Goal: Task Accomplishment & Management: Manage account settings

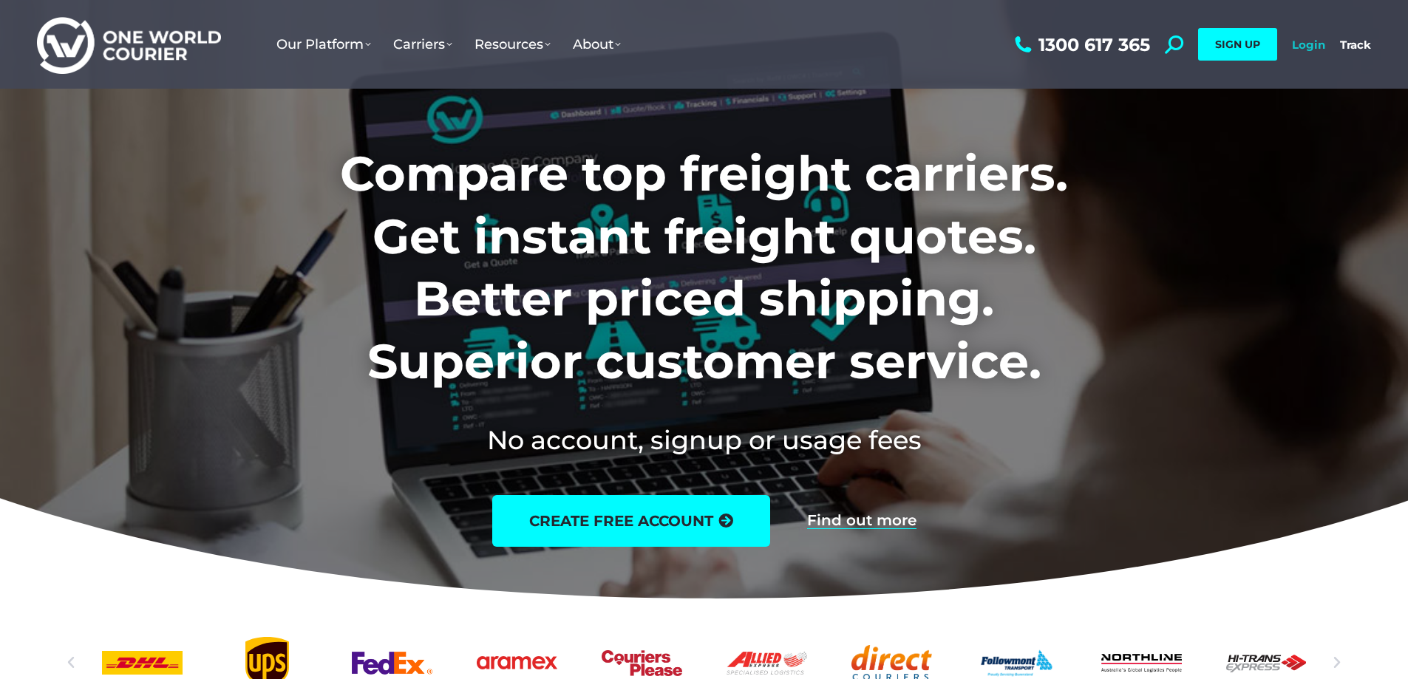
click at [1314, 39] on link "Login" at bounding box center [1308, 45] width 33 height 14
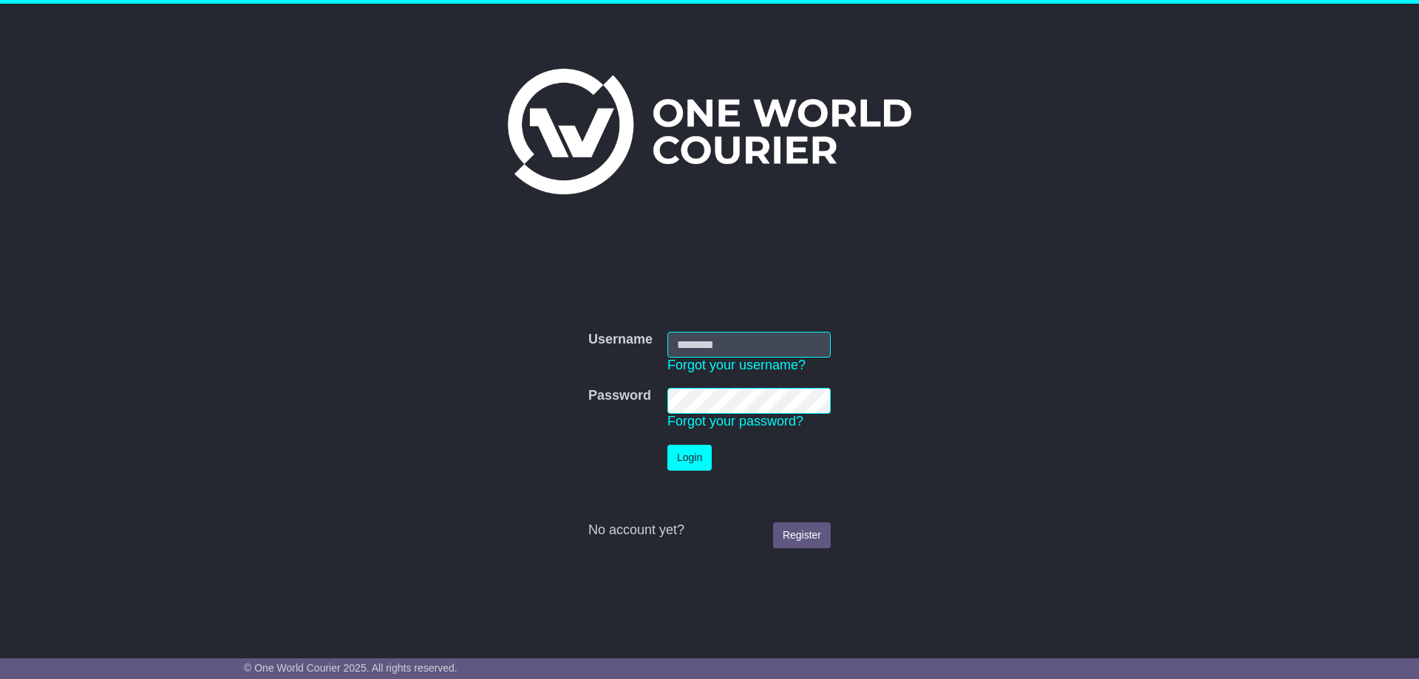
type input "**********"
click at [698, 462] on button "Login" at bounding box center [689, 458] width 44 height 26
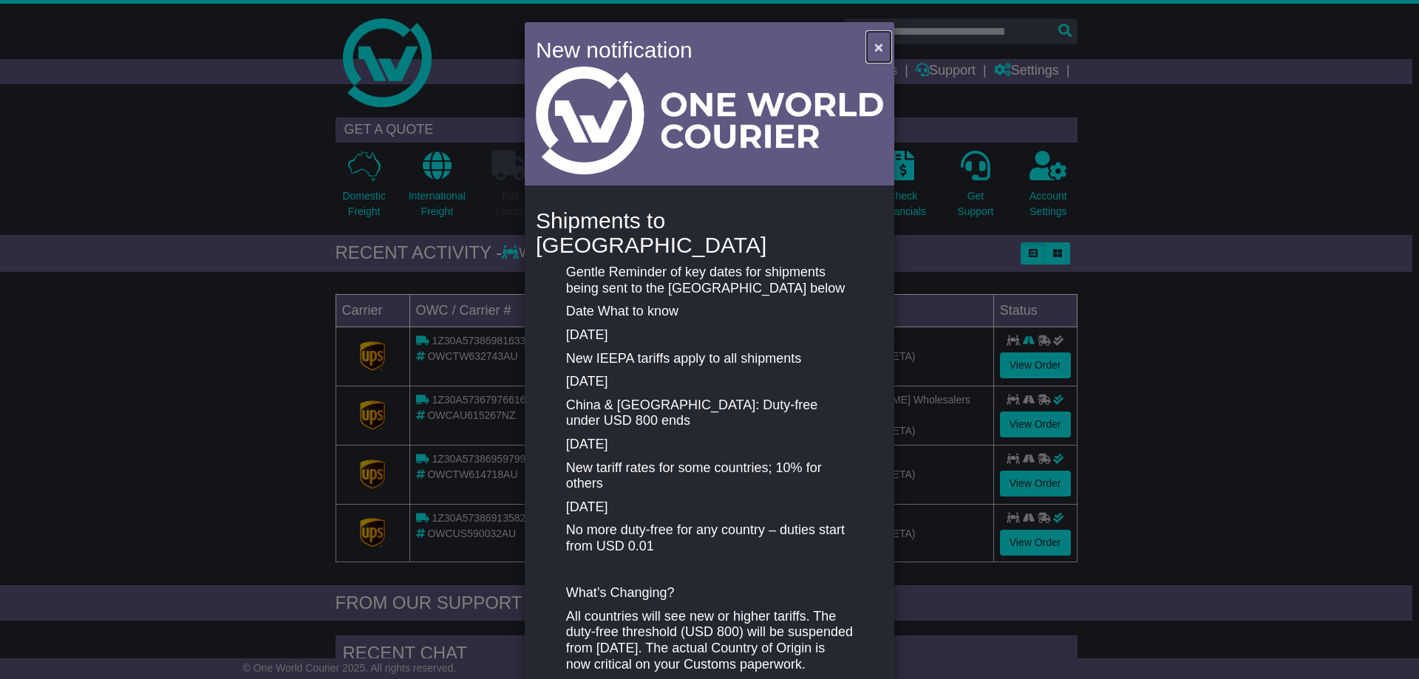
click at [879, 44] on span "×" at bounding box center [878, 46] width 9 height 17
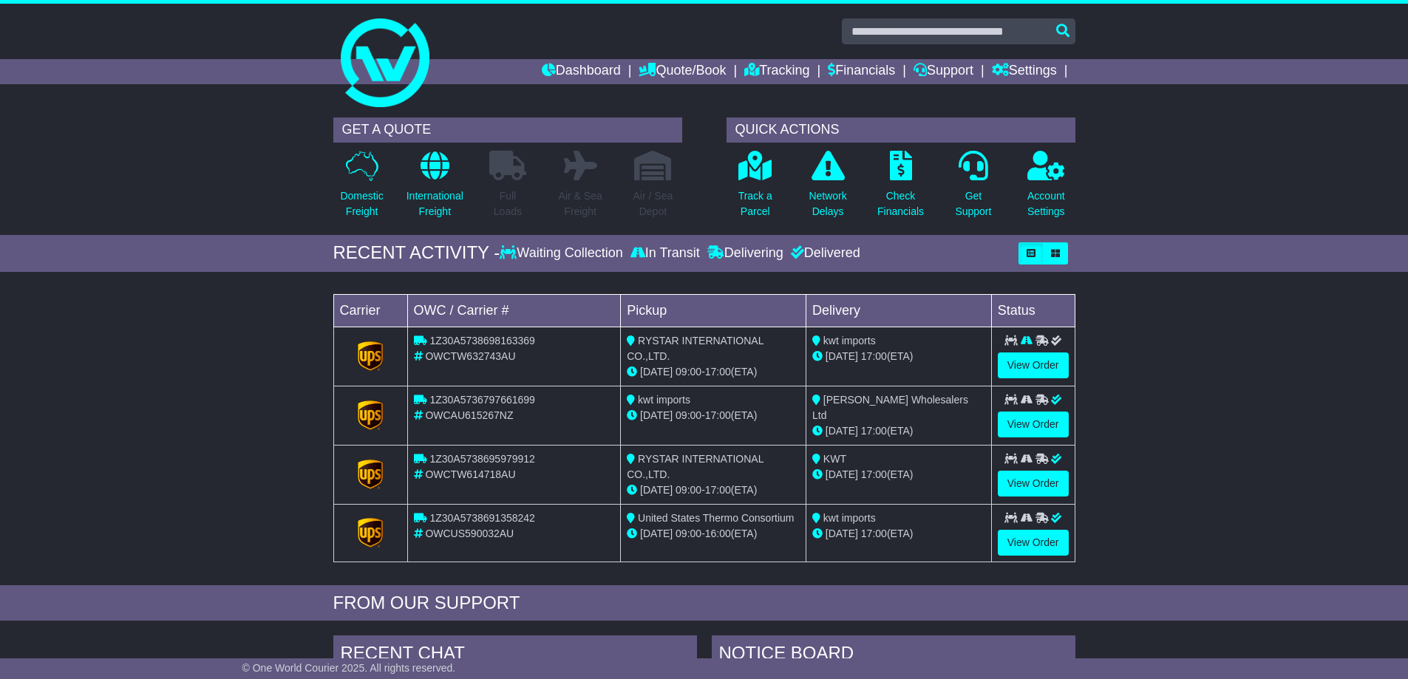
click at [237, 350] on div "Loading... No bookings found Carrier OWC / Carrier # Pickup Delivery Status 1Z3…" at bounding box center [704, 432] width 1408 height 306
click at [1156, 362] on div "Loading... No bookings found Carrier OWC / Carrier # Pickup Delivery Status 1Z3…" at bounding box center [704, 432] width 1408 height 306
